Goal: Task Accomplishment & Management: Manage account settings

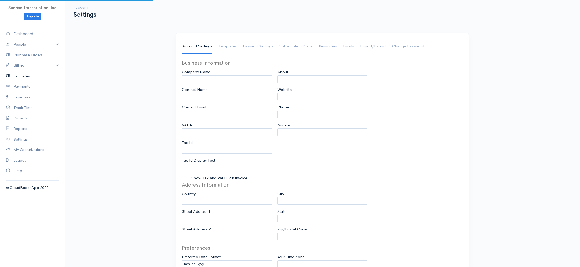
type input "Sunrise Transcription, Inc"
type input "[EMAIL_ADDRESS][DOMAIN_NAME]"
type input "Tax Id"
type input "Medical Transcription Service"
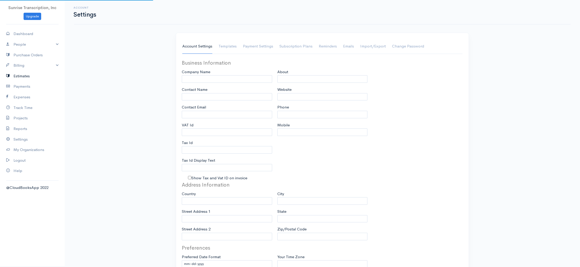
type input "[DOMAIN_NAME]"
type input "[PHONE_NUMBER]"
select select
type input "[STREET_ADDRESS]"
type input "[GEOGRAPHIC_DATA]"
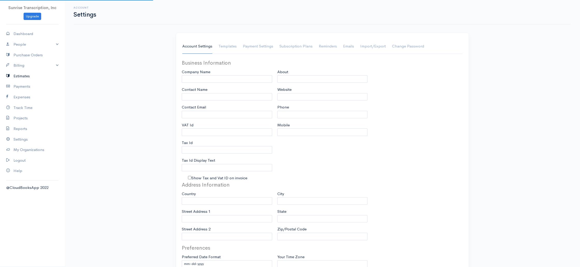
type input "[US_STATE]"
type input "33179-3899"
select select
type input "INVOICE"
type input "1333"
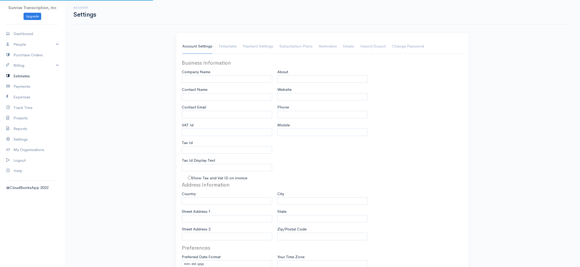
type input "103"
select select "3"
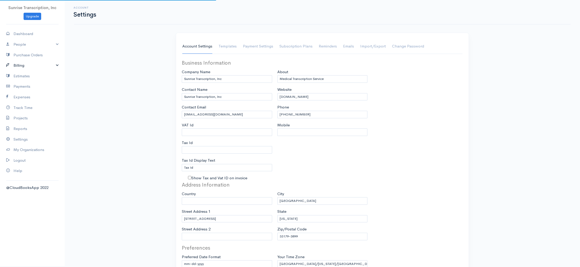
select select "[GEOGRAPHIC_DATA]"
select select "USD"
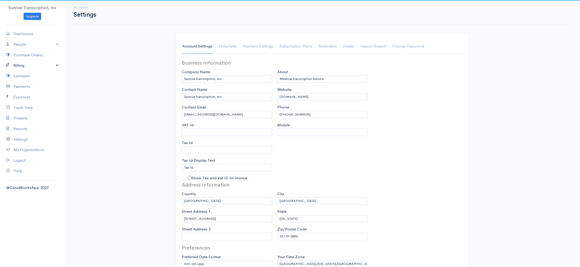
click at [22, 64] on link "Billing" at bounding box center [32, 65] width 65 height 11
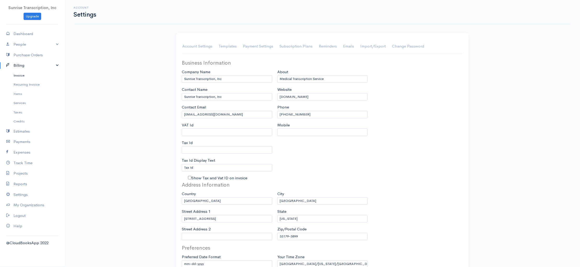
drag, startPoint x: 23, startPoint y: 75, endPoint x: 33, endPoint y: 74, distance: 10.4
click at [23, 75] on link "Invoice" at bounding box center [32, 75] width 65 height 9
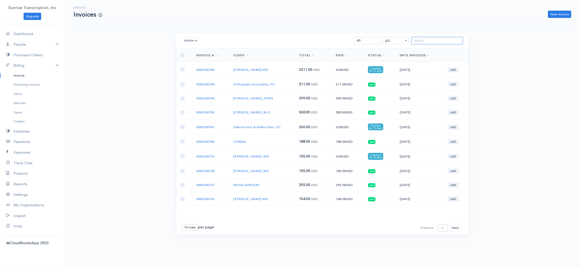
click at [430, 40] on input "search" at bounding box center [437, 41] width 52 height 8
click at [434, 39] on input "search" at bounding box center [437, 41] width 52 height 8
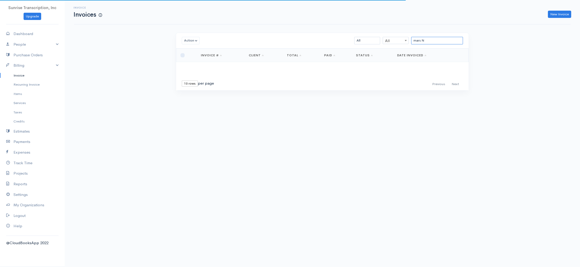
drag, startPoint x: 426, startPoint y: 40, endPoint x: 374, endPoint y: 39, distance: 52.1
click at [374, 39] on div "mars N All All All Draft Viewed Sent Paid Partial Overdue Unpaid/Open" at bounding box center [346, 41] width 239 height 8
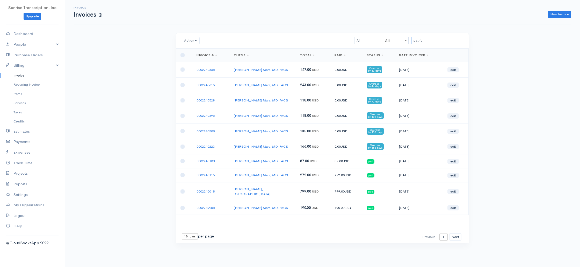
type input "patric"
click at [304, 132] on span "135.00" at bounding box center [305, 131] width 11 height 4
drag, startPoint x: 304, startPoint y: 132, endPoint x: 301, endPoint y: 142, distance: 10.4
click at [304, 132] on span "135.00" at bounding box center [305, 131] width 11 height 4
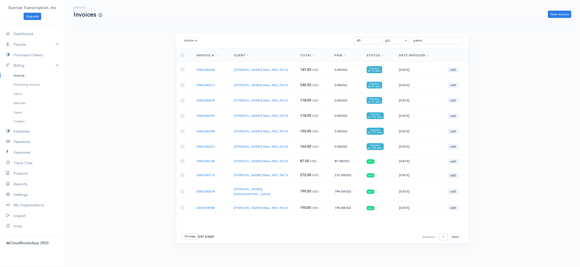
click at [303, 146] on span "166.00" at bounding box center [305, 146] width 11 height 4
click at [305, 117] on span "118.00" at bounding box center [305, 115] width 11 height 4
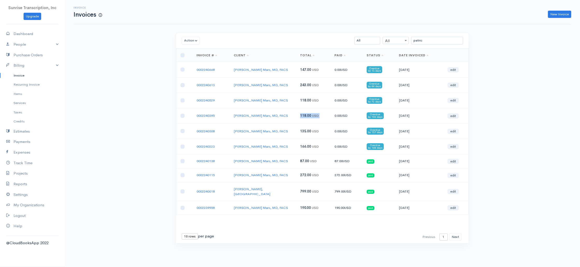
click at [305, 117] on span "118.00" at bounding box center [305, 115] width 11 height 4
click at [304, 129] on span "135.00" at bounding box center [305, 131] width 11 height 4
click at [230, 84] on td "0002240613" at bounding box center [211, 84] width 37 height 15
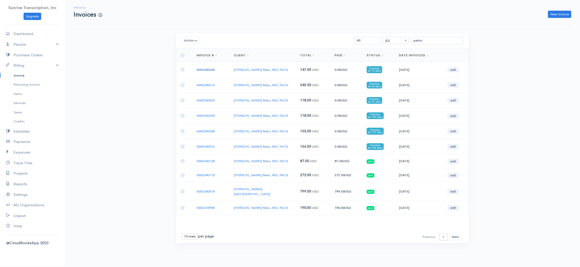
click at [208, 70] on link "0002240668" at bounding box center [206, 69] width 18 height 4
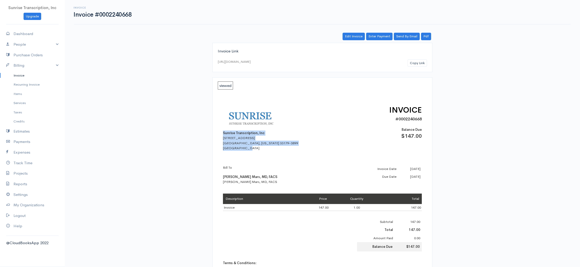
drag, startPoint x: 224, startPoint y: 133, endPoint x: 253, endPoint y: 147, distance: 32.0
click at [253, 147] on div "Sunrise Transcription, Inc [STREET_ADDRESS][US_STATE]" at bounding box center [268, 127] width 91 height 46
copy div "Sunrise Transcription, Inc [STREET_ADDRESS][US_STATE]"
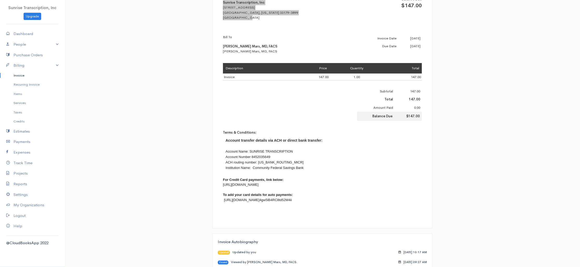
scroll to position [132, 0]
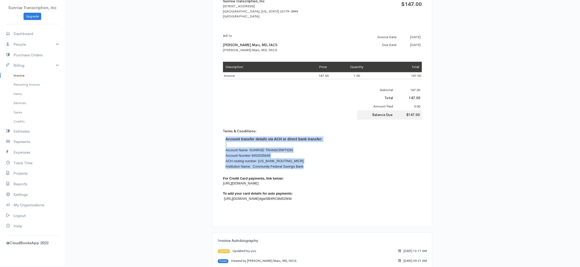
drag, startPoint x: 225, startPoint y: 139, endPoint x: 317, endPoint y: 166, distance: 95.9
click at [309, 167] on div "Account transfer details via ACH or direct bank transfer: Account Name: SUNRISE…" at bounding box center [322, 153] width 199 height 38
copy div "Account transfer details via ACH or direct bank transfer: Account Name: SUNRISE…"
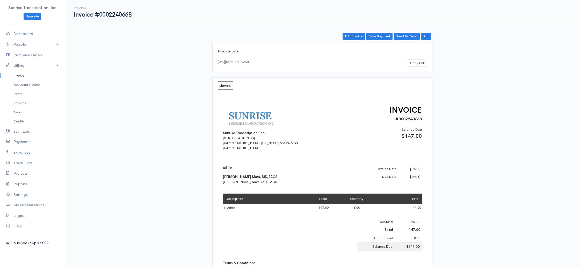
click at [26, 76] on link "Invoice" at bounding box center [32, 75] width 65 height 9
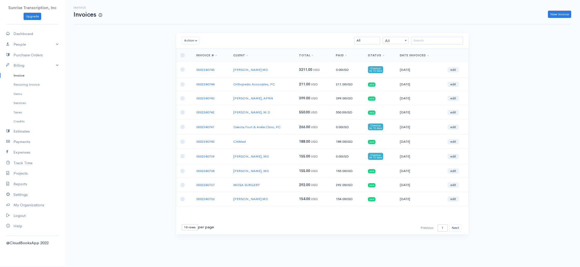
click at [129, 88] on div "Invoice Invoices New Invoice Action Archive Delete Download PDF Send [PERSON_NA…" at bounding box center [323, 126] width 516 height 253
click at [134, 76] on div "Invoice Invoices New Invoice Action Archive Delete Download PDF Send [PERSON_NA…" at bounding box center [323, 126] width 516 height 253
click at [134, 93] on div "Invoice Invoices New Invoice Action Archive Delete Download PDF Send [PERSON_NA…" at bounding box center [323, 126] width 516 height 253
click at [145, 124] on div "Invoice Invoices New Invoice Action Archive Delete Download PDF Send [PERSON_NA…" at bounding box center [323, 126] width 516 height 253
